Goal: Obtain resource: Download file/media

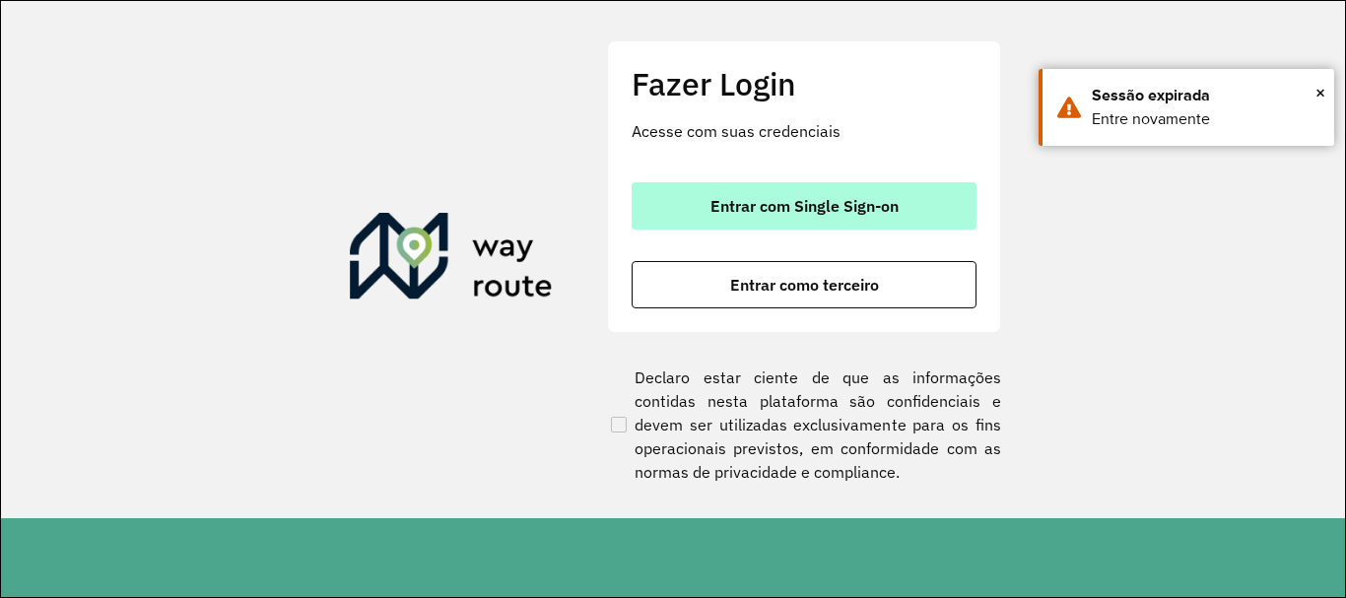
click at [777, 207] on span "Entrar com Single Sign-on" at bounding box center [804, 206] width 188 height 16
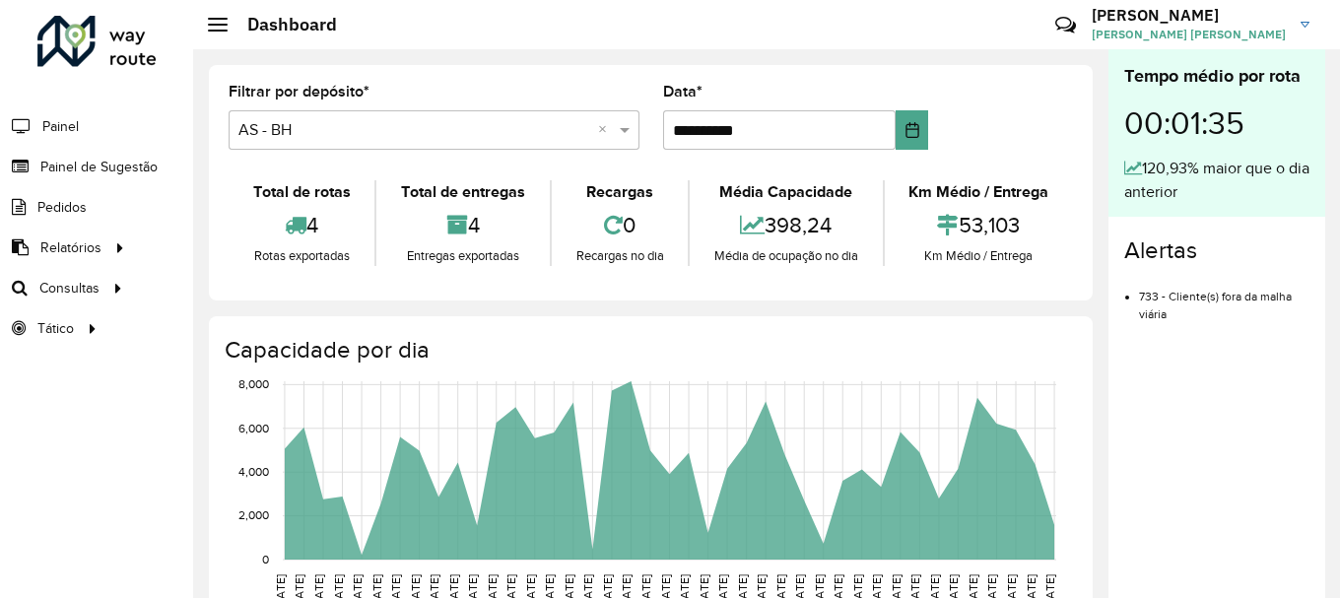
click at [100, 563] on div "Roteirizador AmbevTech Painel Painel de Sugestão Pedidos Relatórios Clientes Cl…" at bounding box center [96, 299] width 193 height 598
drag, startPoint x: 100, startPoint y: 563, endPoint x: 181, endPoint y: 556, distance: 82.1
click at [181, 556] on div "Roteirizador AmbevTech Painel Painel de Sugestão Pedidos Relatórios Clientes Cl…" at bounding box center [96, 299] width 193 height 598
click at [1236, 475] on div "Tempo médio por rota 00:01:35 120,93% maior que o dia anterior Alertas 733 - Cl…" at bounding box center [1217, 330] width 217 height 563
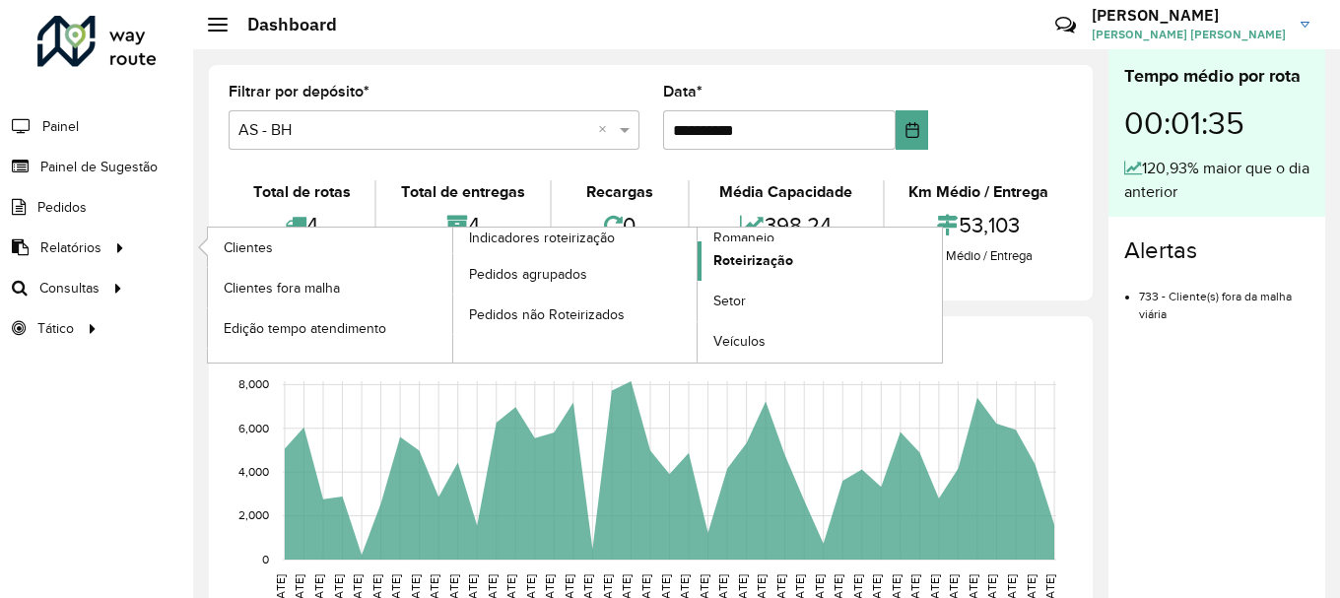
click at [751, 241] on link "Roteirização" at bounding box center [820, 260] width 244 height 39
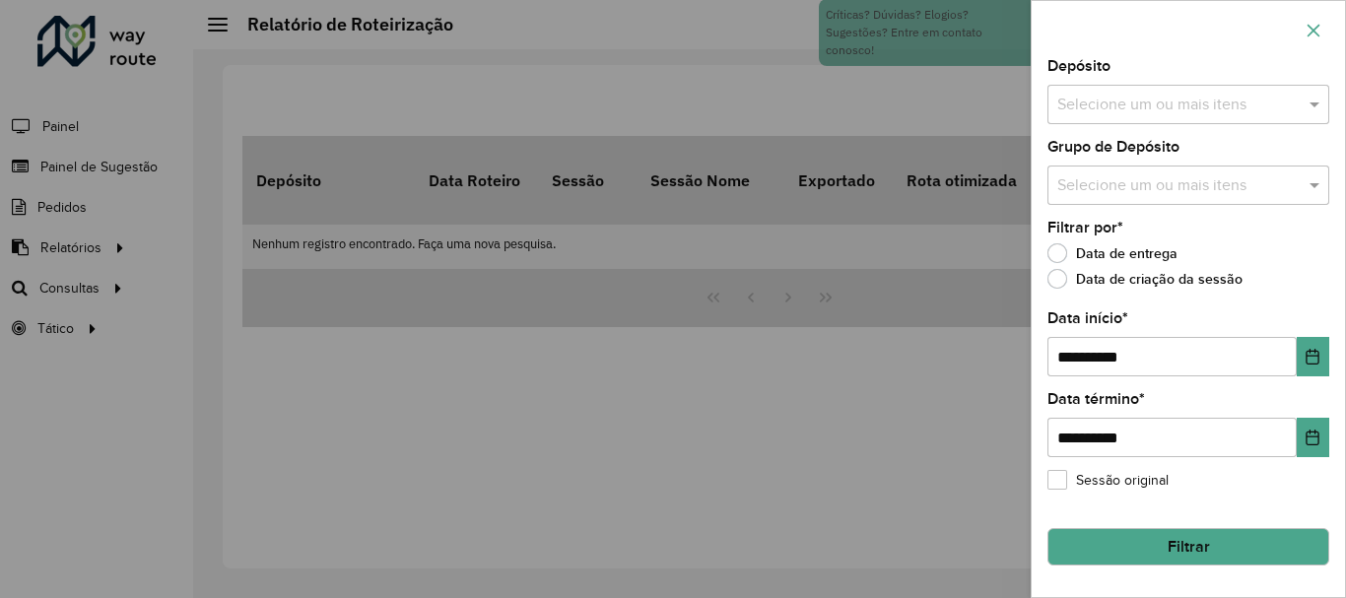
click at [1312, 31] on icon "button" at bounding box center [1314, 31] width 16 height 16
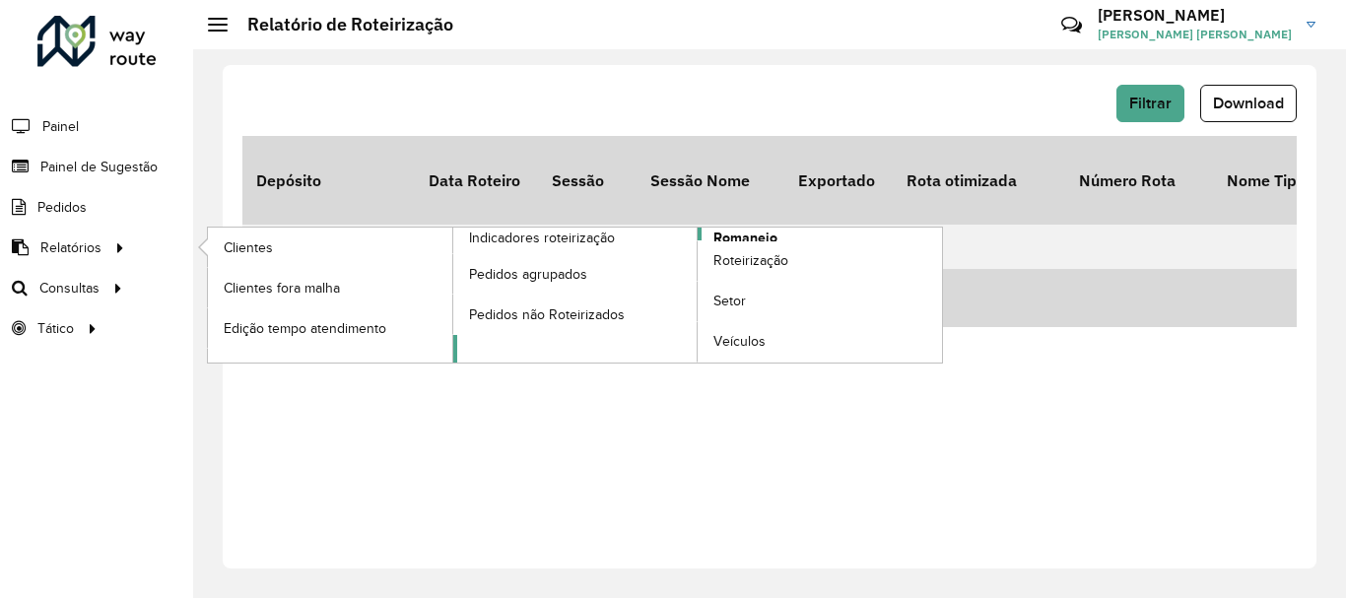
click at [728, 236] on span "Romaneio" at bounding box center [745, 238] width 64 height 21
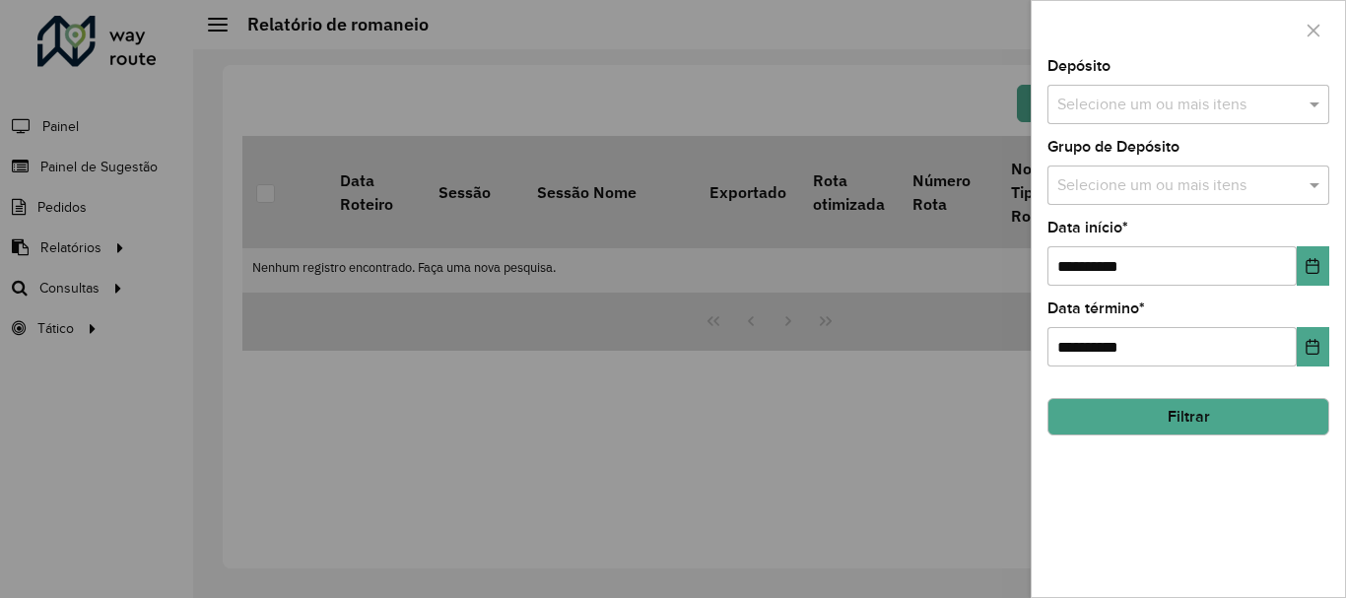
click at [1100, 82] on div "Depósito Selecione um ou mais itens" at bounding box center [1188, 91] width 282 height 65
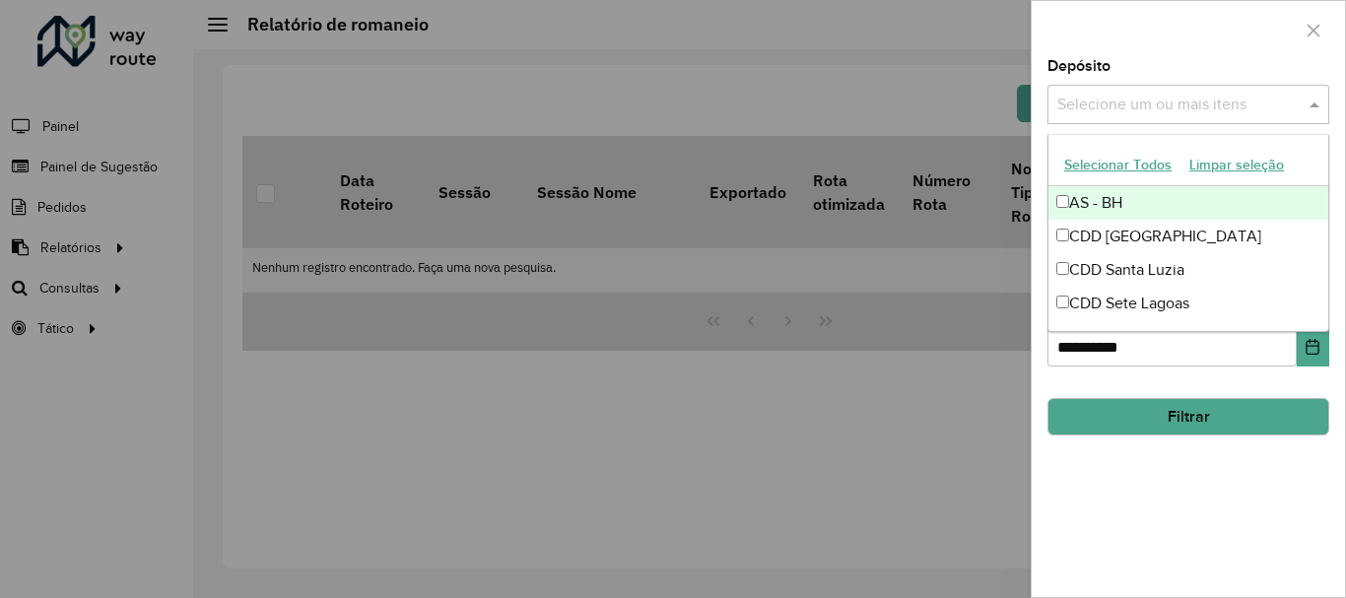
click at [1098, 101] on input "text" at bounding box center [1178, 106] width 252 height 24
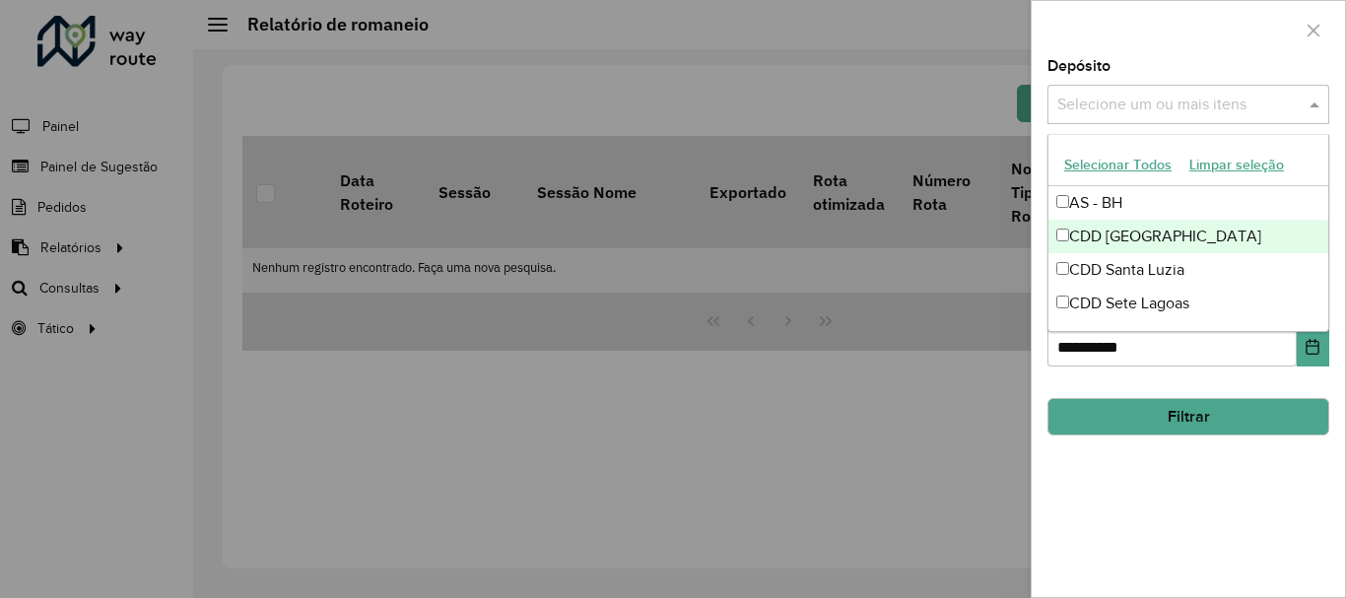
click at [1116, 234] on div "CDD [GEOGRAPHIC_DATA]" at bounding box center [1188, 237] width 280 height 34
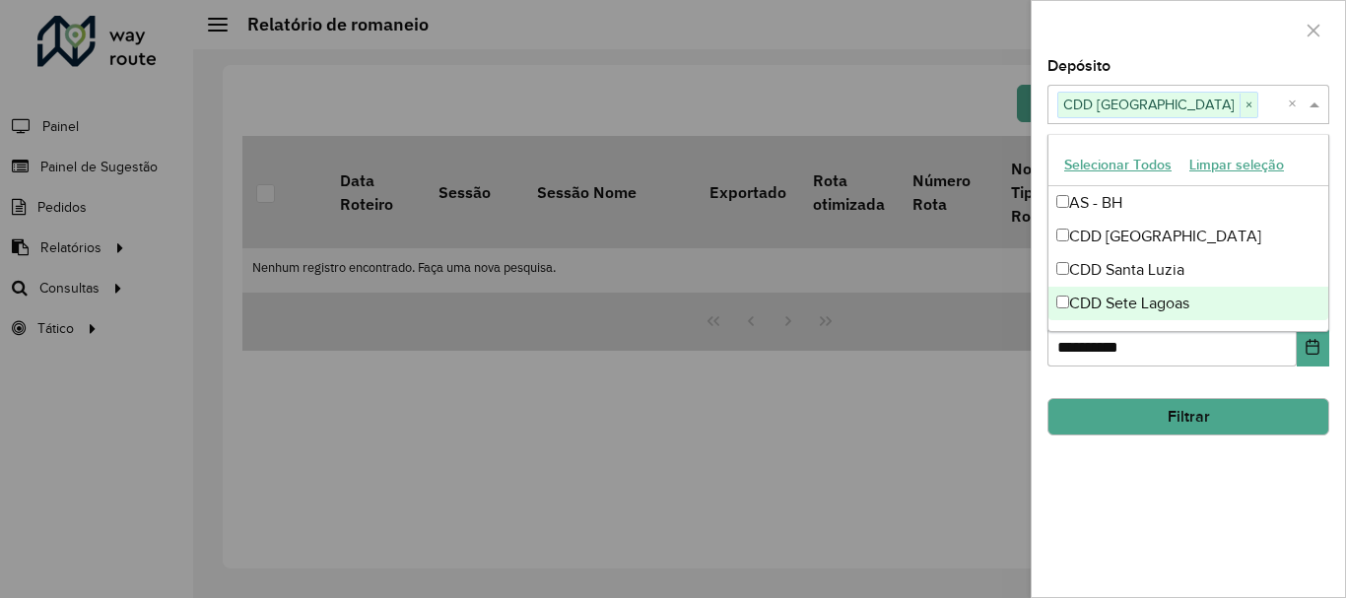
click at [1157, 485] on div "**********" at bounding box center [1188, 328] width 313 height 538
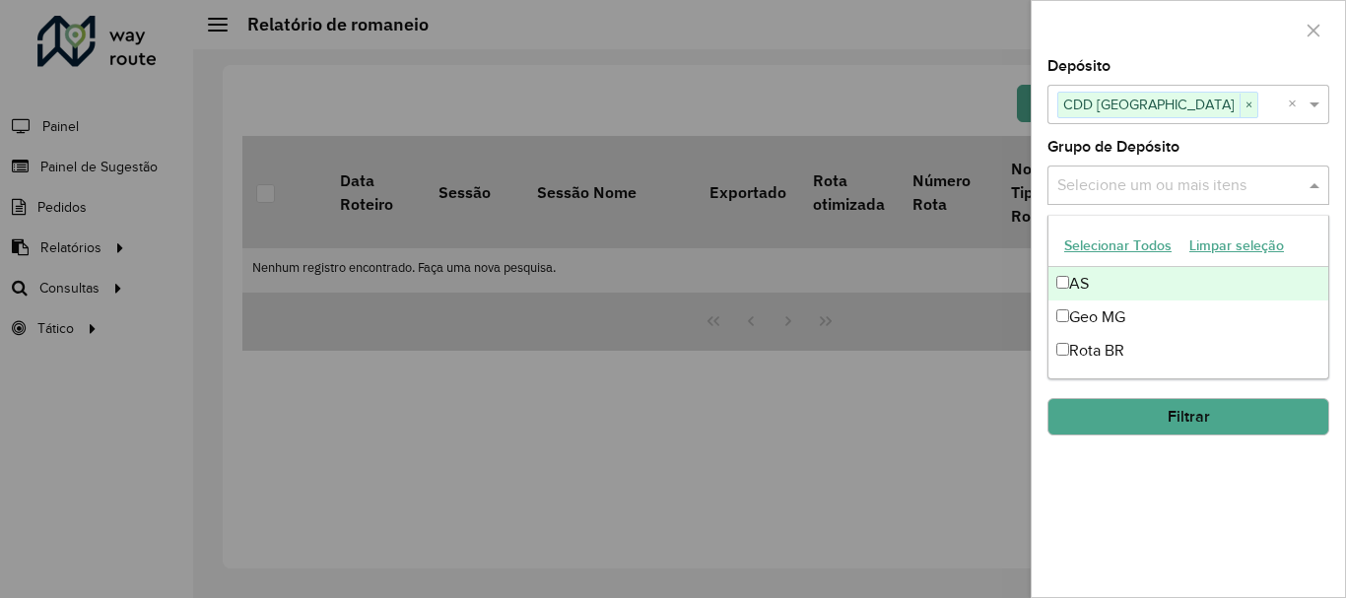
click at [1139, 181] on input "text" at bounding box center [1178, 186] width 252 height 24
click at [1128, 233] on button "Selecionar Todos" at bounding box center [1117, 246] width 125 height 31
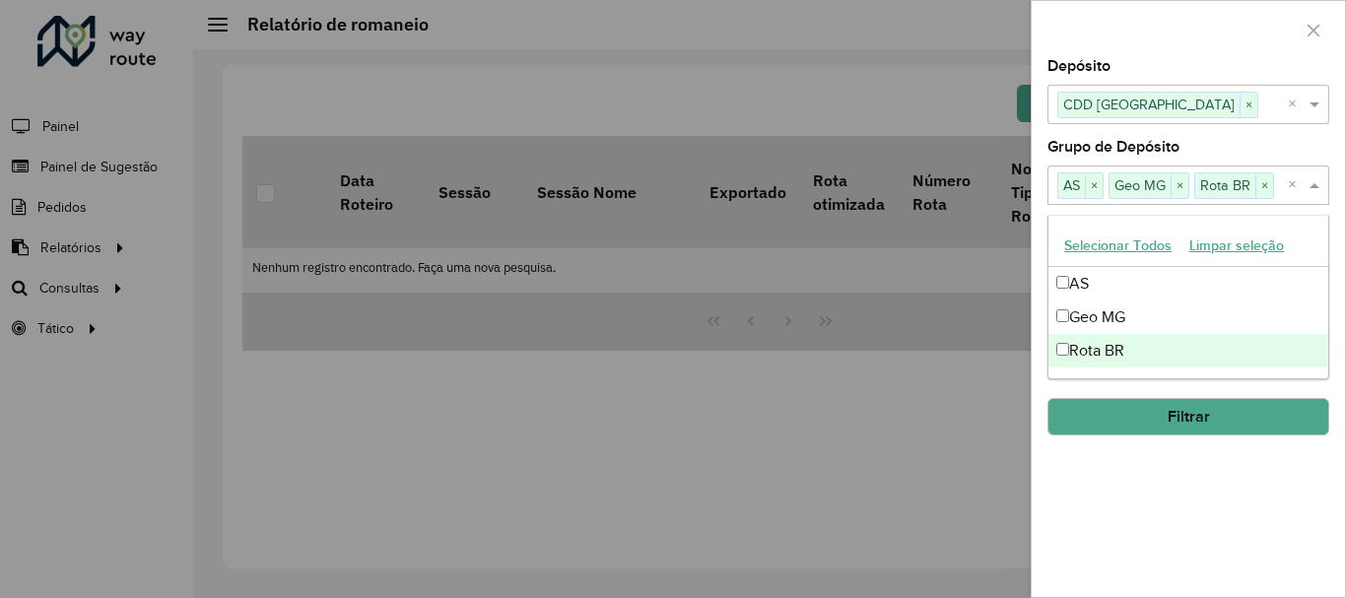
click at [1177, 521] on div "**********" at bounding box center [1188, 328] width 313 height 538
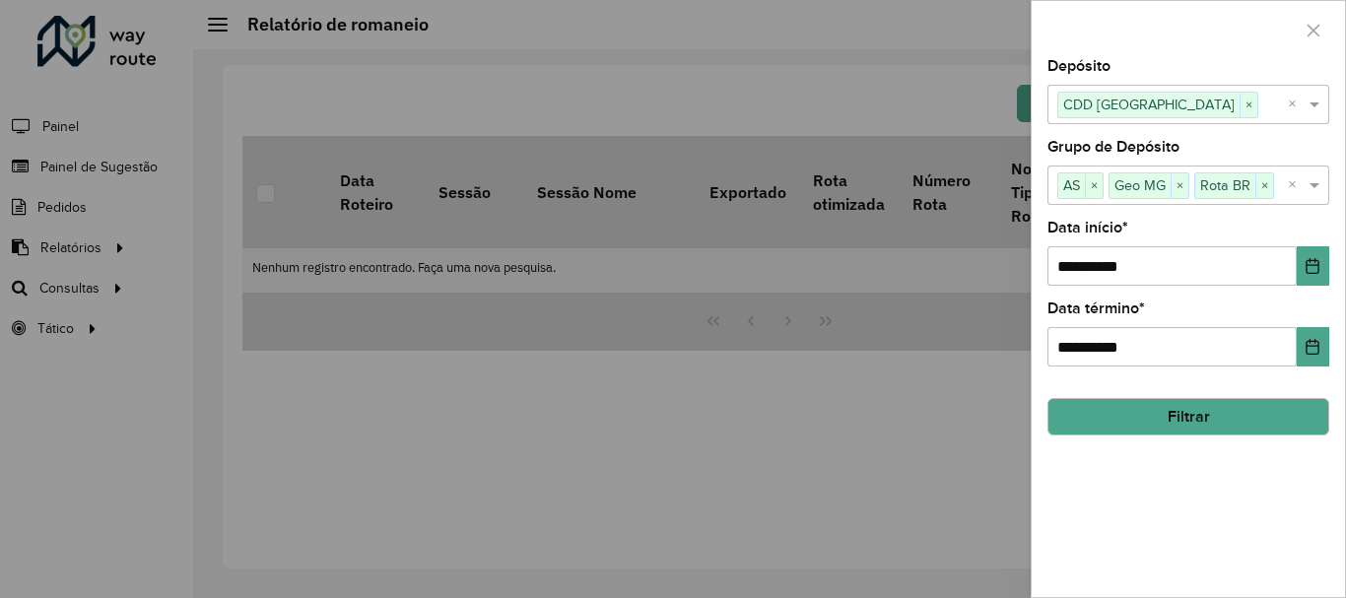
click at [1162, 408] on button "Filtrar" at bounding box center [1188, 416] width 282 height 37
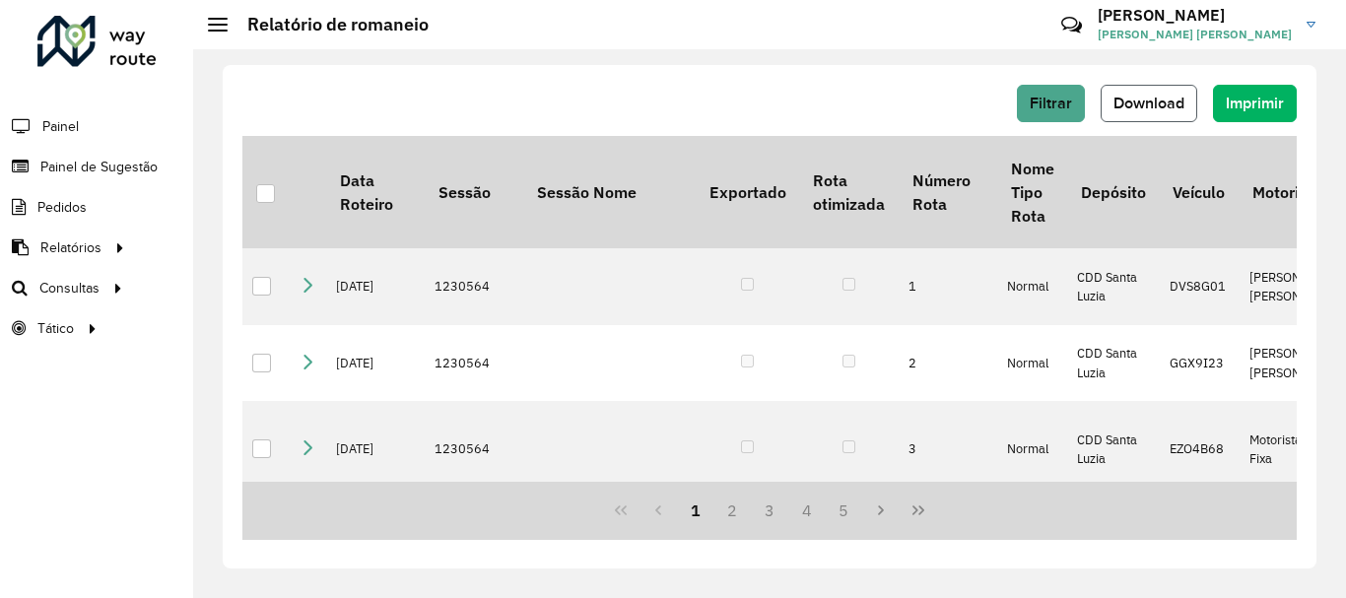
click at [1161, 90] on button "Download" at bounding box center [1149, 103] width 97 height 37
